Goal: Information Seeking & Learning: Learn about a topic

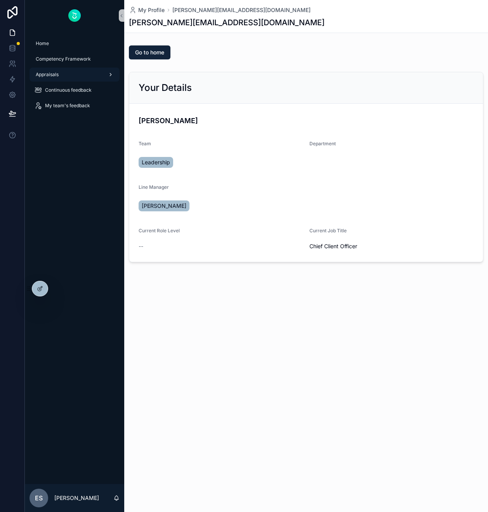
click at [80, 74] on div "Appraisals" at bounding box center [74, 74] width 81 height 12
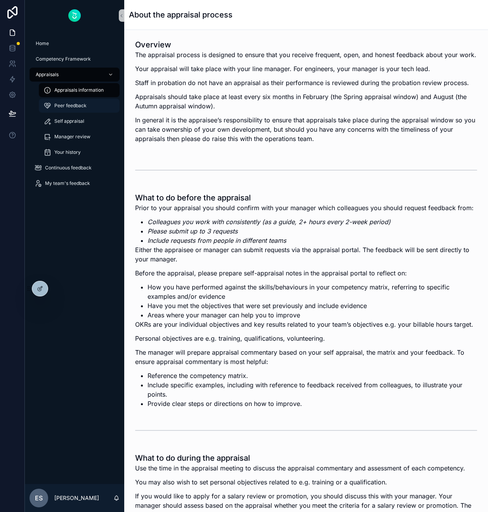
click at [89, 108] on div "Peer feedback" at bounding box center [79, 105] width 71 height 12
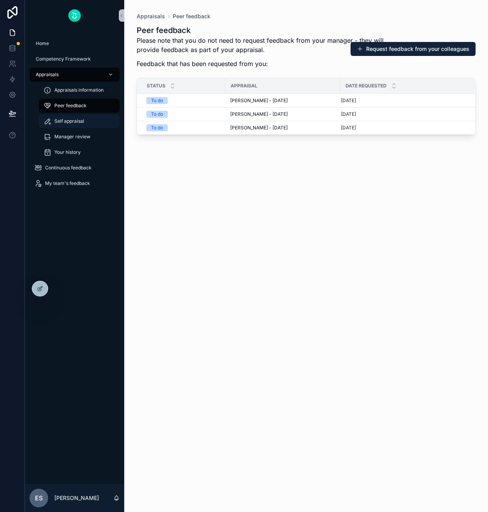
click at [85, 120] on div "Self appraisal" at bounding box center [79, 121] width 71 height 12
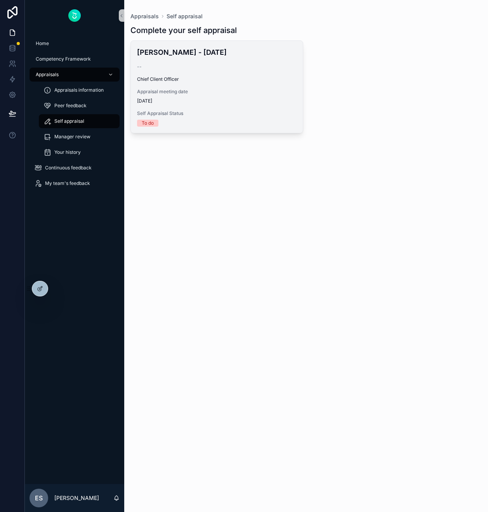
click at [232, 85] on div "Ellen Storvik - August 2025 -- Chief Client Officer Appraisal meeting date 01/0…" at bounding box center [217, 87] width 172 height 92
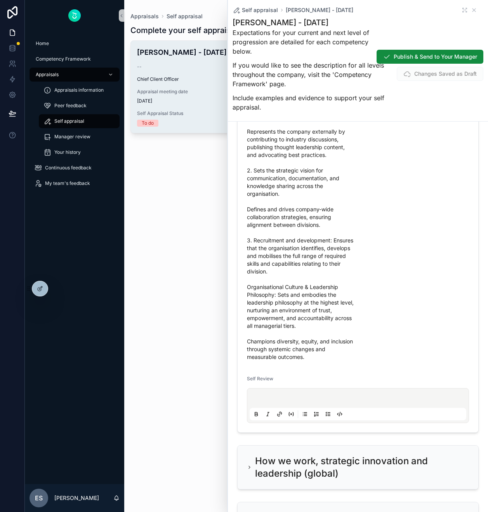
scroll to position [266, 0]
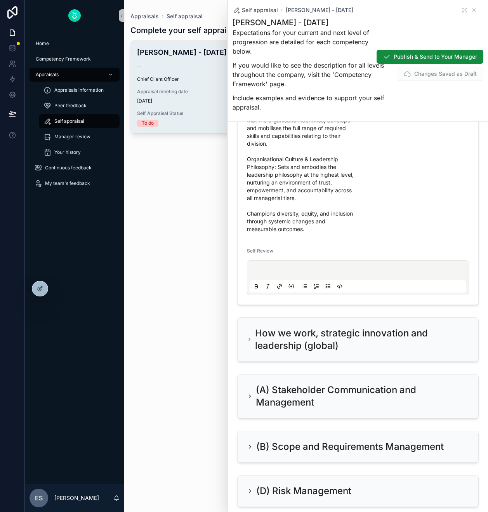
click at [204, 286] on div "Appraisals Self appraisal Complete your self appraisal Ellen Storvik - August 2…" at bounding box center [306, 256] width 364 height 512
click at [67, 132] on div "Manager review" at bounding box center [79, 137] width 71 height 12
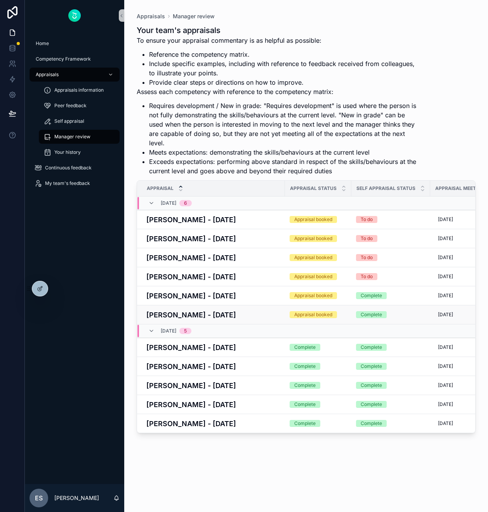
click at [221, 315] on h4 "Tony Hutson - August 2025" at bounding box center [213, 315] width 134 height 10
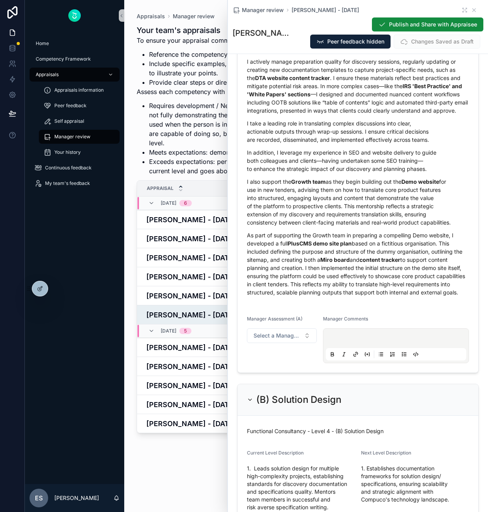
scroll to position [995, 0]
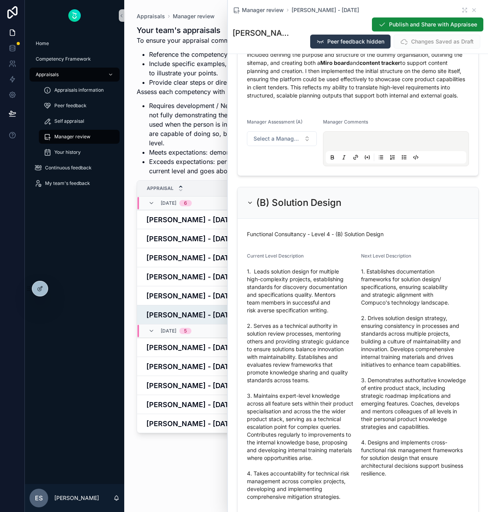
click at [370, 46] on button "Peer feedback hidden" at bounding box center [350, 42] width 80 height 14
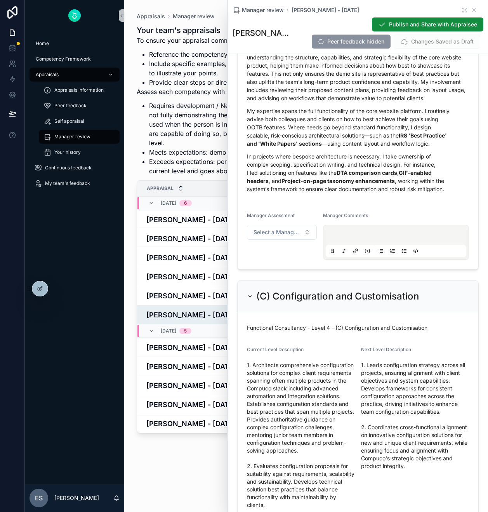
scroll to position [1613, 0]
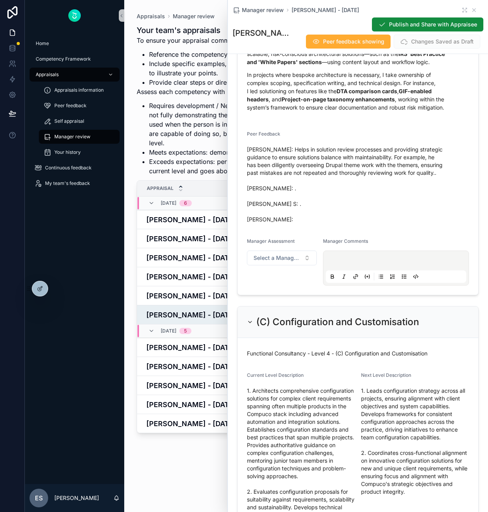
scroll to position [1957, 0]
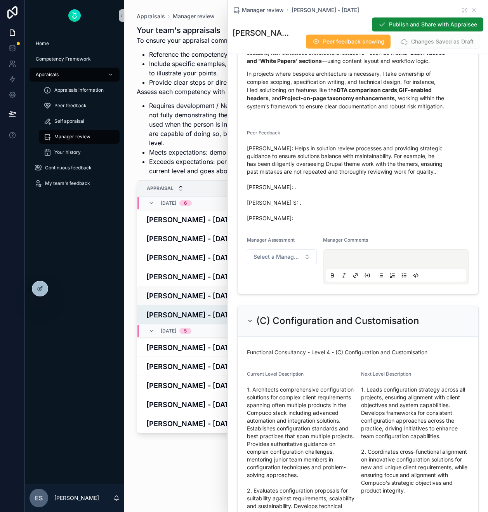
click at [196, 299] on h4 "[PERSON_NAME] - [DATE]" at bounding box center [213, 296] width 134 height 10
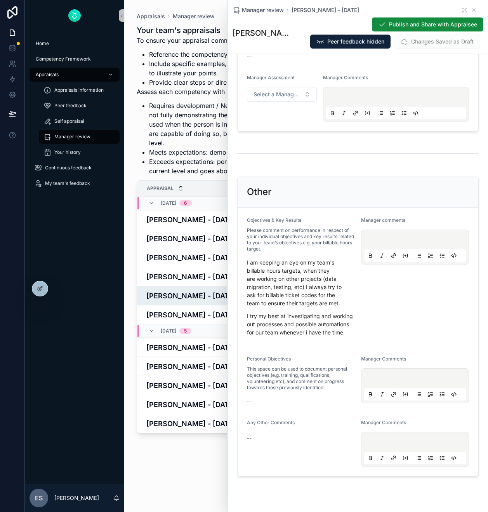
scroll to position [3229, 0]
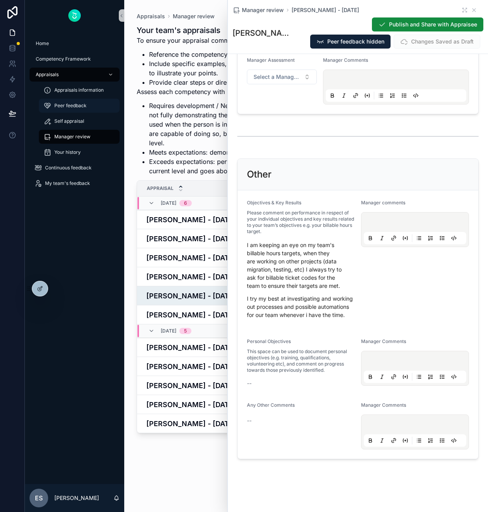
click at [82, 105] on span "Peer feedback" at bounding box center [70, 106] width 32 height 6
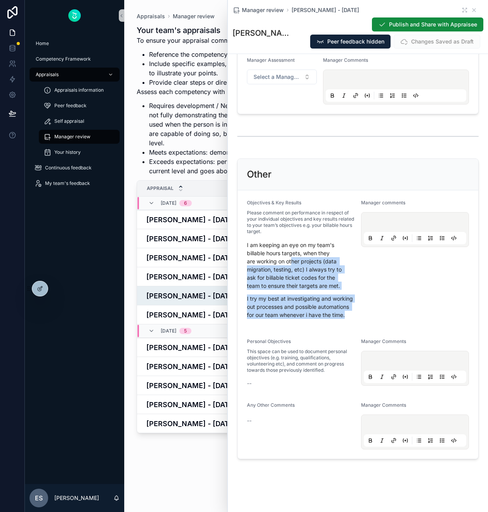
drag, startPoint x: 350, startPoint y: 319, endPoint x: 293, endPoint y: 259, distance: 83.5
click at [293, 259] on span "I am keeping an eye on my team's billable hours targets, when they are working …" at bounding box center [301, 282] width 108 height 83
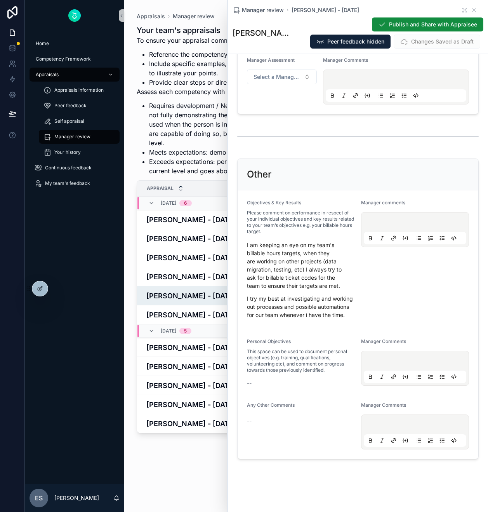
click at [274, 256] on p "I am keeping an eye on my team's billable hours targets, when they are working …" at bounding box center [301, 265] width 108 height 49
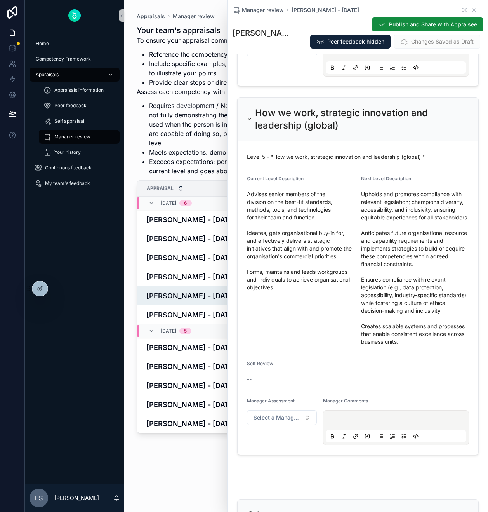
scroll to position [2866, 0]
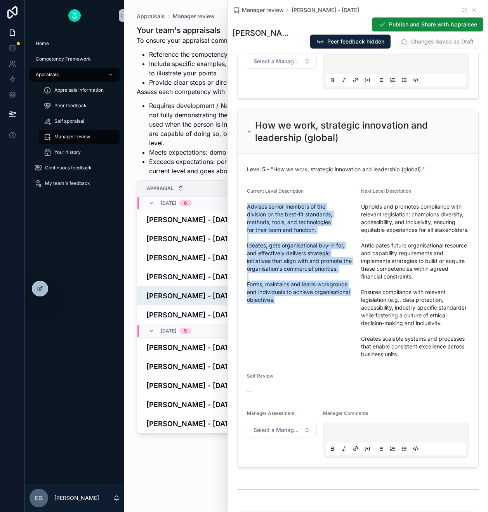
drag, startPoint x: 279, startPoint y: 306, endPoint x: 247, endPoint y: 211, distance: 99.8
click at [247, 211] on span "Advises senior members of the division on the best-fit standards, methods, tool…" at bounding box center [301, 253] width 108 height 101
click at [342, 303] on span "Advises senior members of the division on the best-fit standards, methods, tool…" at bounding box center [301, 253] width 108 height 101
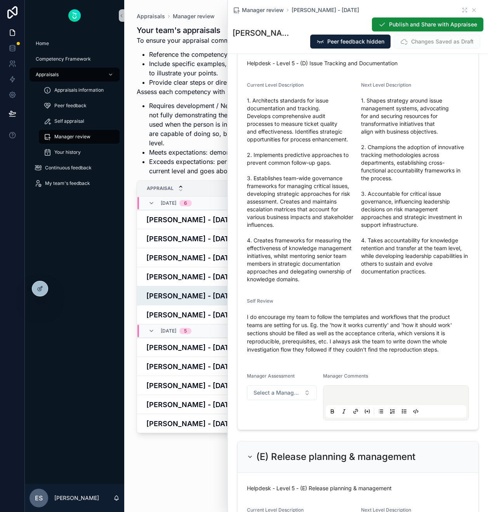
scroll to position [1718, 0]
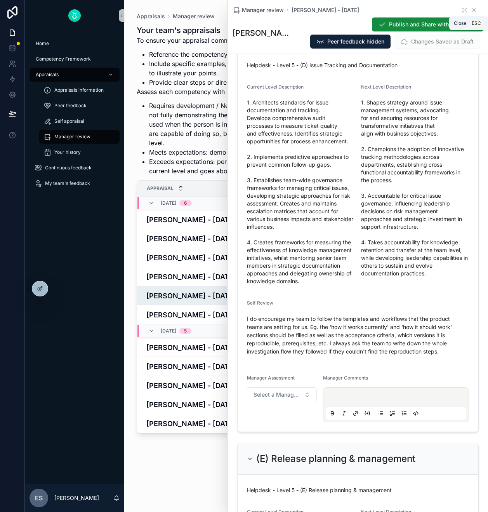
click at [475, 9] on icon "scrollable content" at bounding box center [474, 10] width 3 height 3
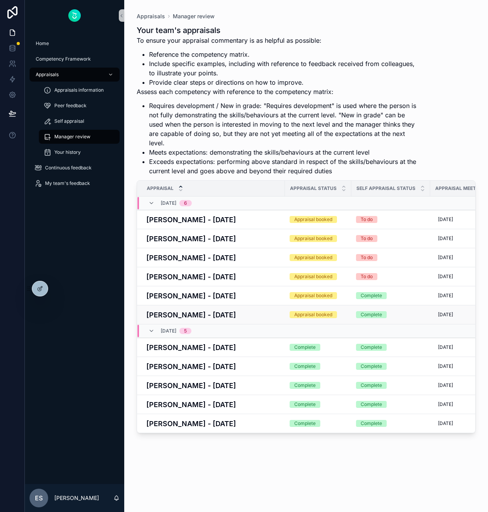
click at [220, 314] on h4 "Tony Hutson - August 2025" at bounding box center [213, 315] width 134 height 10
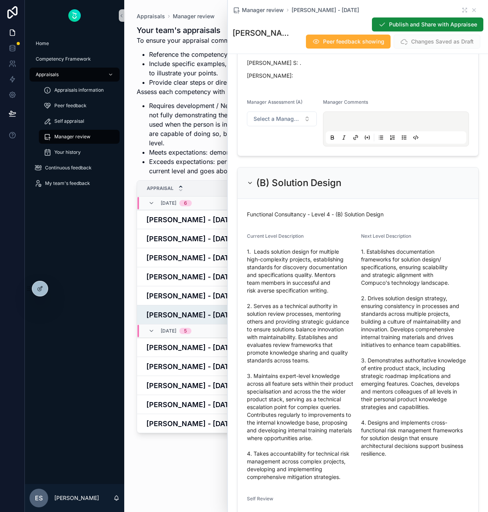
scroll to position [1274, 0]
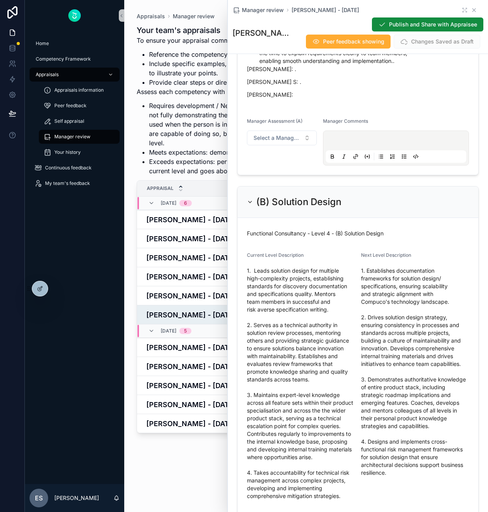
click at [477, 12] on icon "scrollable content" at bounding box center [474, 10] width 6 height 6
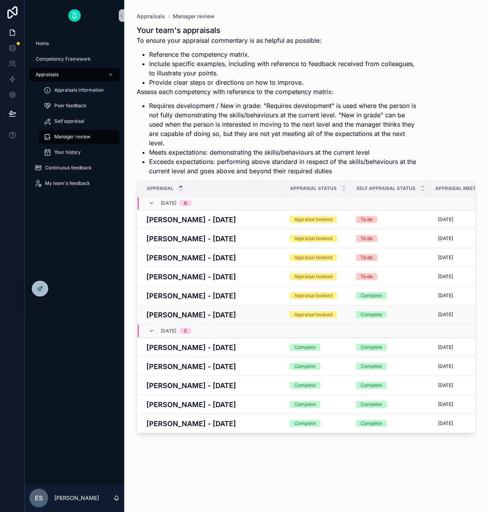
click at [211, 319] on h4 "Tony Hutson - August 2025" at bounding box center [213, 315] width 134 height 10
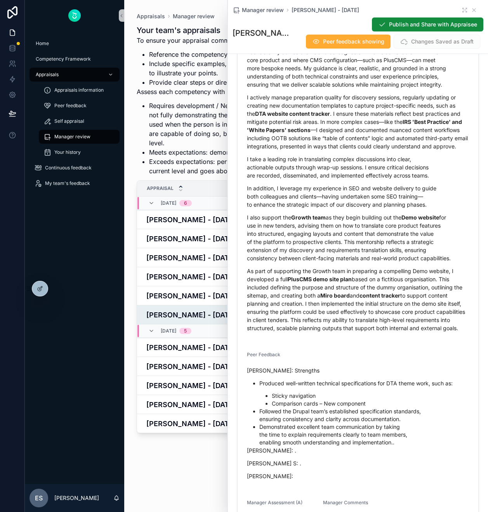
scroll to position [984, 0]
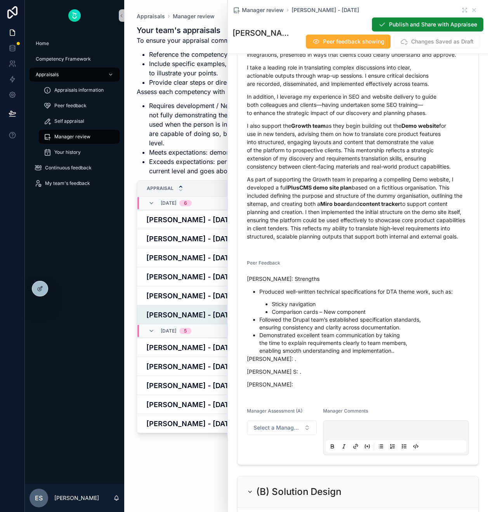
click at [315, 389] on div "Shraddha Katheeth: Strengths Produced well-written technical specifications for…" at bounding box center [358, 332] width 222 height 114
click at [294, 389] on div "Shraddha Katheeth: Strengths Produced well-written technical specifications for…" at bounding box center [358, 332] width 222 height 114
click at [477, 9] on icon "scrollable content" at bounding box center [474, 10] width 6 height 6
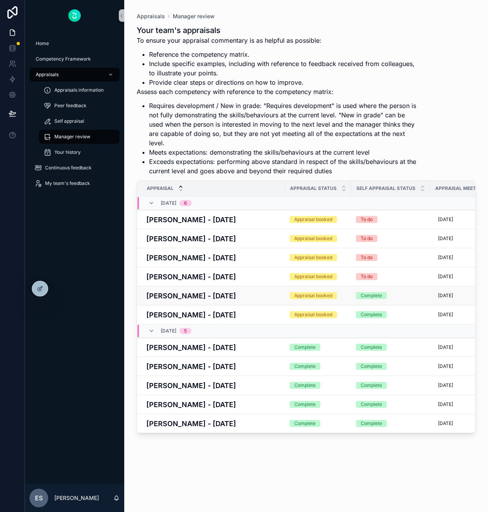
click at [236, 303] on td "Rita Panczel-Torok - August 2025" at bounding box center [211, 295] width 148 height 19
click at [231, 298] on h4 "Rita Panczel-Torok - August 2025" at bounding box center [213, 296] width 134 height 10
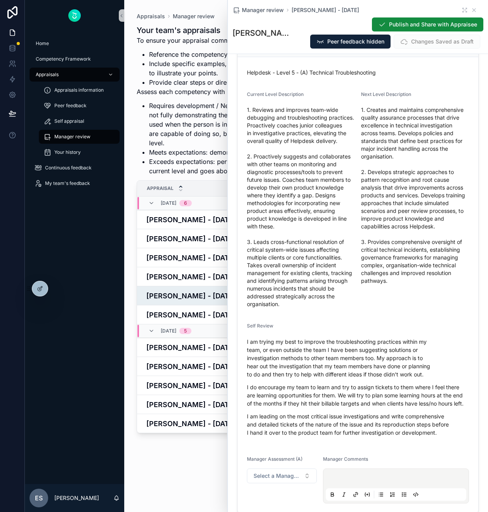
scroll to position [365, 0]
click at [351, 259] on span "1. Reviews and improves team-wide debugging and troubleshooting practices. Proa…" at bounding box center [301, 207] width 108 height 202
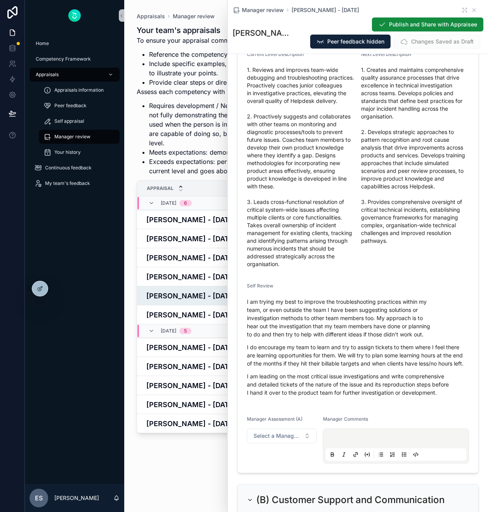
scroll to position [439, 0]
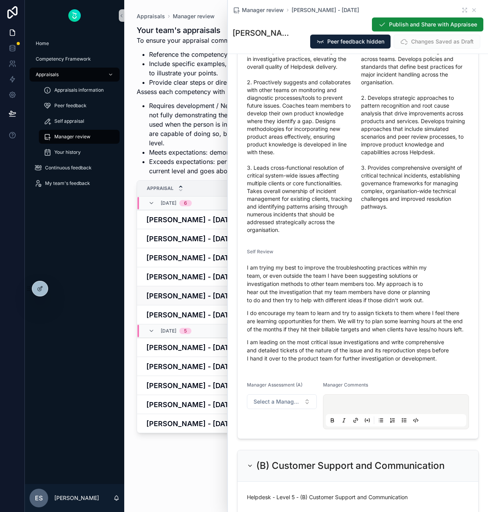
click at [217, 304] on td "Rita Panczel-Torok - August 2025" at bounding box center [211, 295] width 148 height 19
click at [205, 315] on h4 "Tony Hutson - August 2025" at bounding box center [213, 315] width 134 height 10
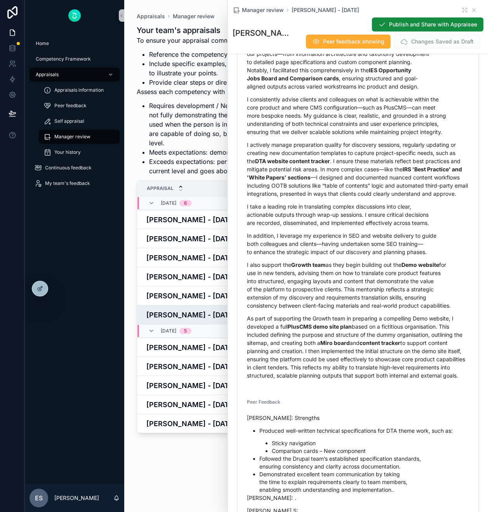
scroll to position [970, 0]
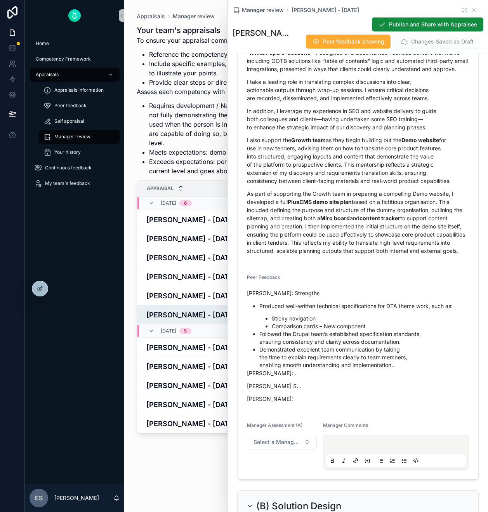
click at [336, 249] on p "As part of supporting the Growth team in preparing a compelling Demo website, I…" at bounding box center [358, 222] width 222 height 65
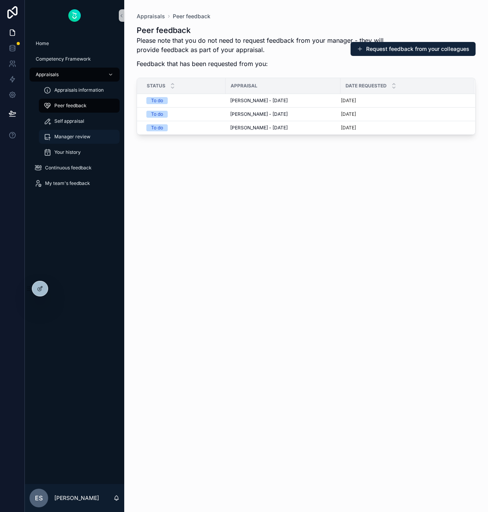
click at [72, 138] on span "Manager review" at bounding box center [72, 137] width 36 height 6
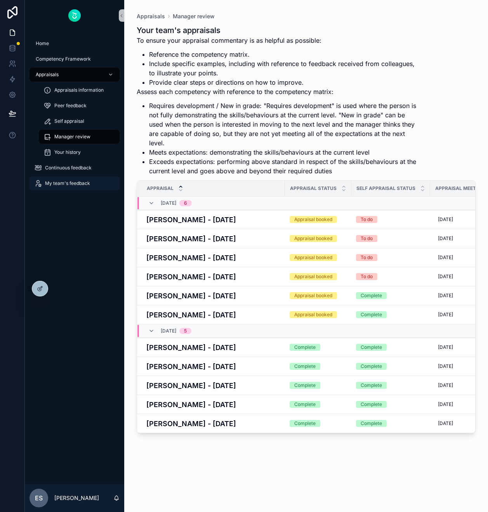
click at [70, 184] on span "My team's feedback" at bounding box center [67, 183] width 45 height 6
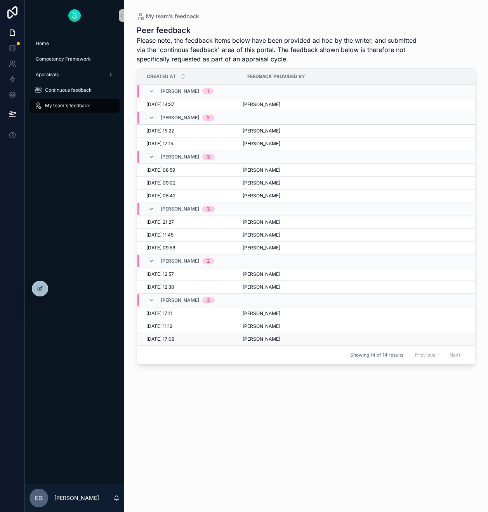
click at [224, 340] on div "06/06/2025 17:09 06/06/2025 17:09" at bounding box center [191, 339] width 91 height 6
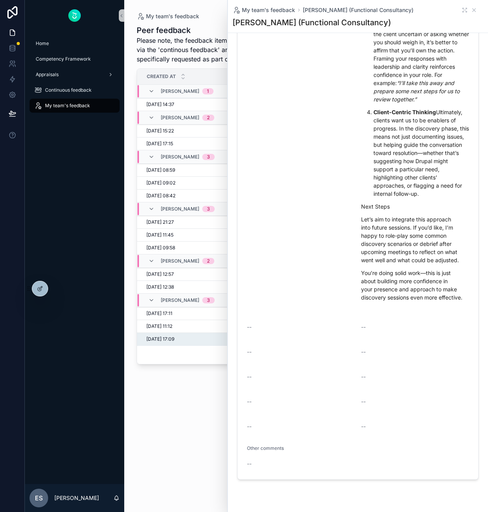
scroll to position [678, 0]
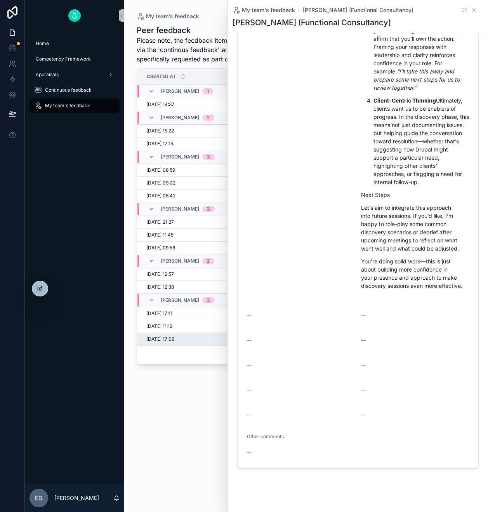
click at [94, 160] on div "Home Competency Framework Appraisals Continuous feedback My team's feedback" at bounding box center [74, 257] width 99 height 453
click at [77, 77] on div "Appraisals" at bounding box center [74, 74] width 81 height 12
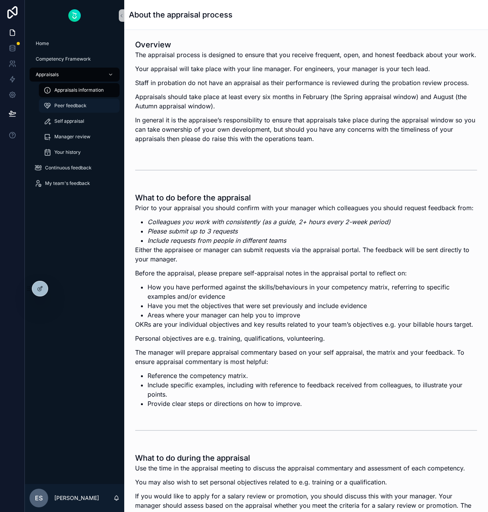
click at [80, 106] on span "Peer feedback" at bounding box center [70, 106] width 32 height 6
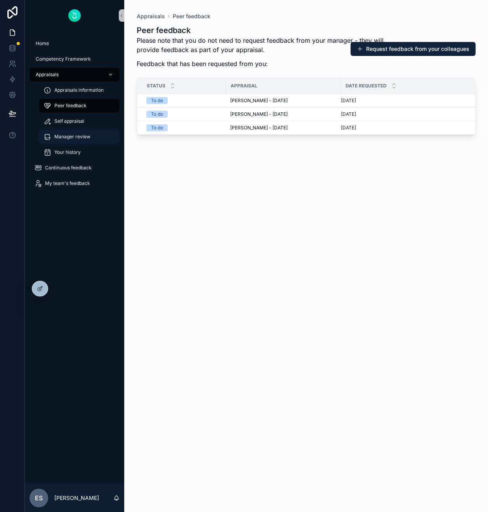
click at [70, 134] on span "Manager review" at bounding box center [72, 137] width 36 height 6
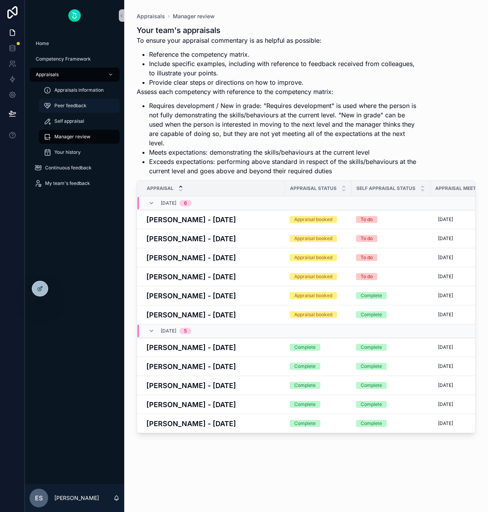
click at [75, 103] on span "Peer feedback" at bounding box center [70, 106] width 32 height 6
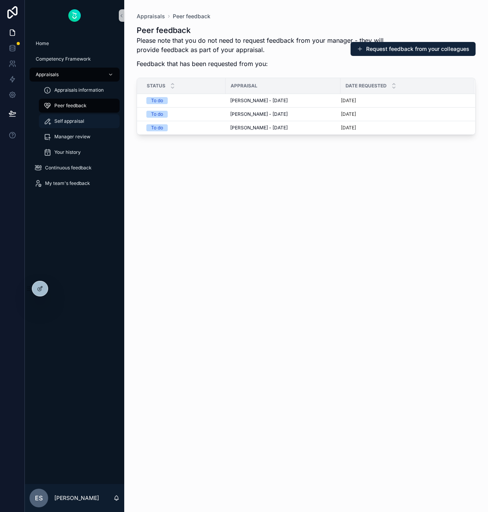
click at [72, 124] on span "Self appraisal" at bounding box center [69, 121] width 30 height 6
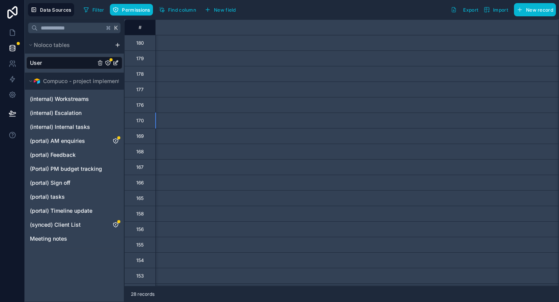
scroll to position [0, 642]
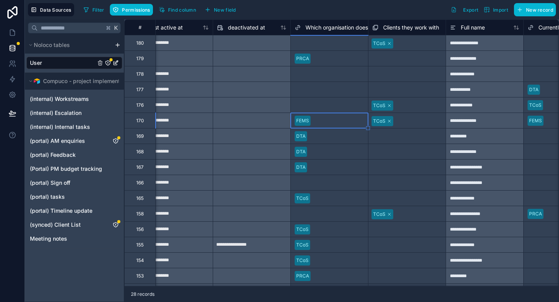
click at [422, 138] on div "Select a Clients they work with" at bounding box center [407, 136] width 77 height 15
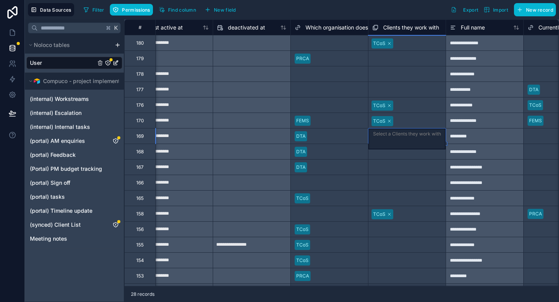
scroll to position [0, 0]
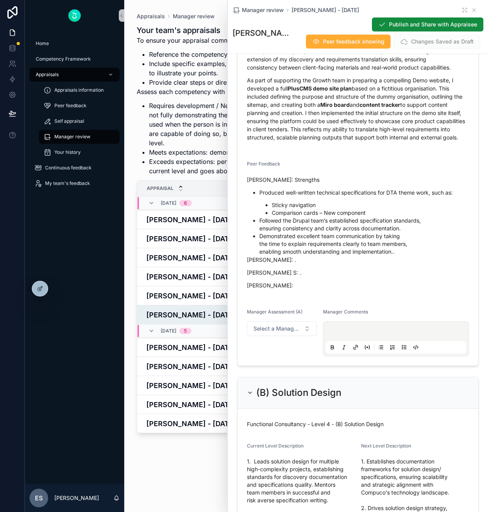
scroll to position [1084, 0]
click at [474, 10] on icon "scrollable content" at bounding box center [474, 10] width 6 height 6
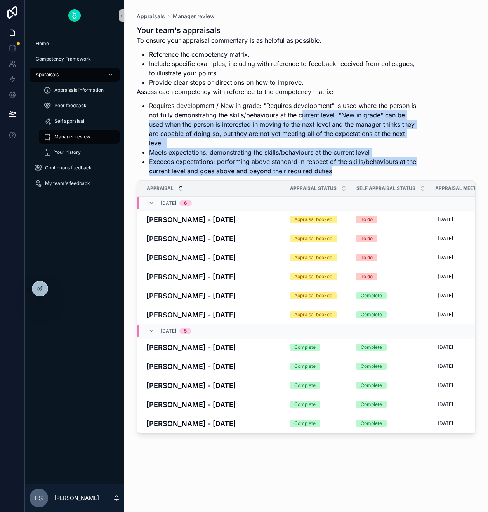
drag, startPoint x: 365, startPoint y: 174, endPoint x: 303, endPoint y: 112, distance: 87.1
click at [303, 112] on ul "Requires development / New in grade: "Requires development" is used where the p…" at bounding box center [277, 138] width 281 height 75
click at [304, 112] on li "Requires development / New in grade: "Requires development" is used where the p…" at bounding box center [283, 124] width 268 height 47
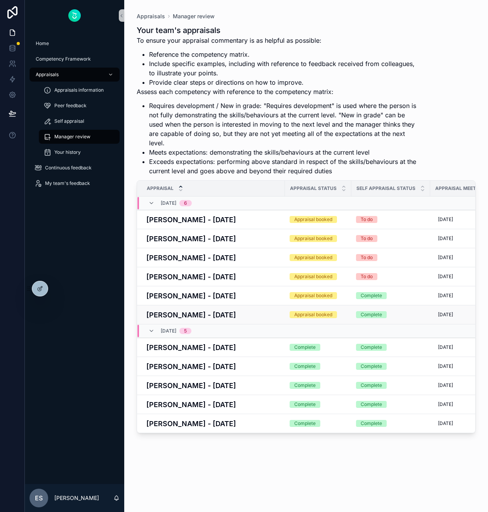
click at [258, 321] on td "[PERSON_NAME] - [DATE]" at bounding box center [211, 314] width 148 height 19
click at [237, 313] on h4 "[PERSON_NAME] - [DATE]" at bounding box center [213, 315] width 134 height 10
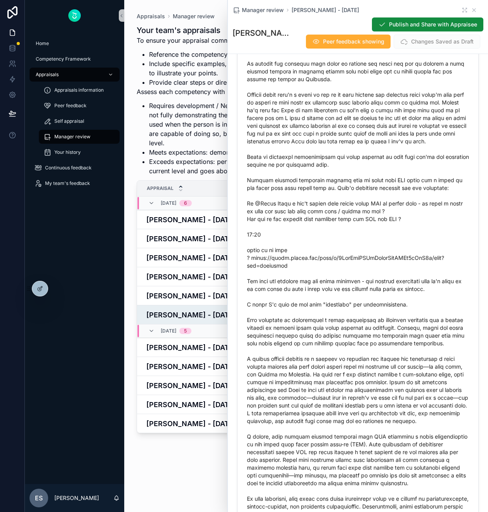
scroll to position [5242, 0]
